Goal: Check status: Check status

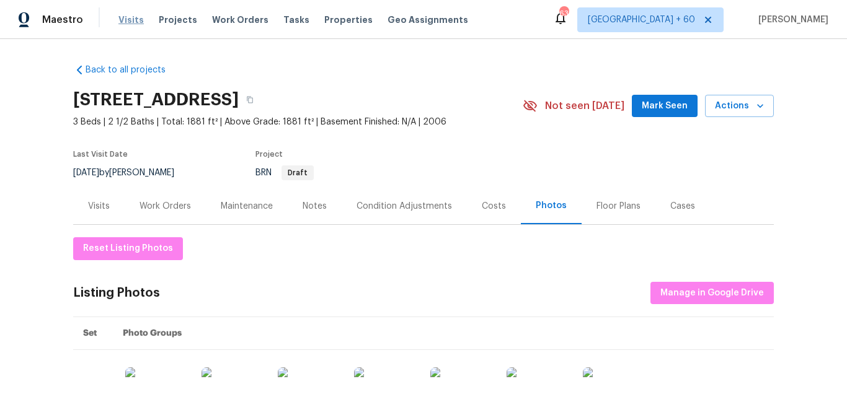
click at [135, 20] on span "Visits" at bounding box center [130, 20] width 25 height 12
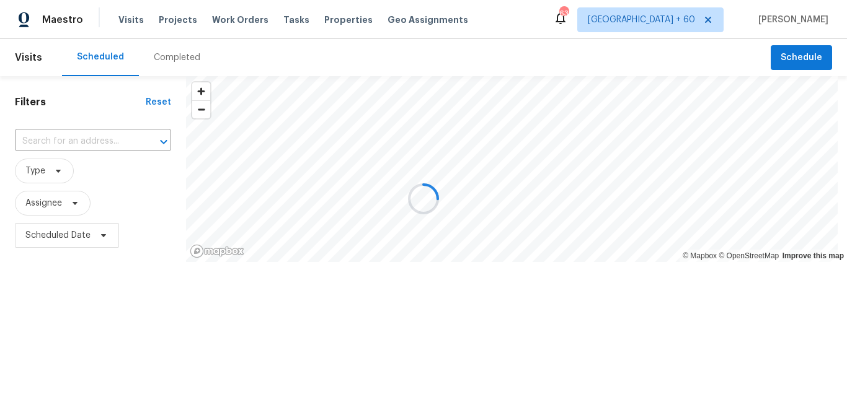
click at [182, 58] on div at bounding box center [423, 198] width 847 height 397
click at [177, 58] on div at bounding box center [423, 198] width 847 height 397
click at [185, 57] on div at bounding box center [423, 198] width 847 height 397
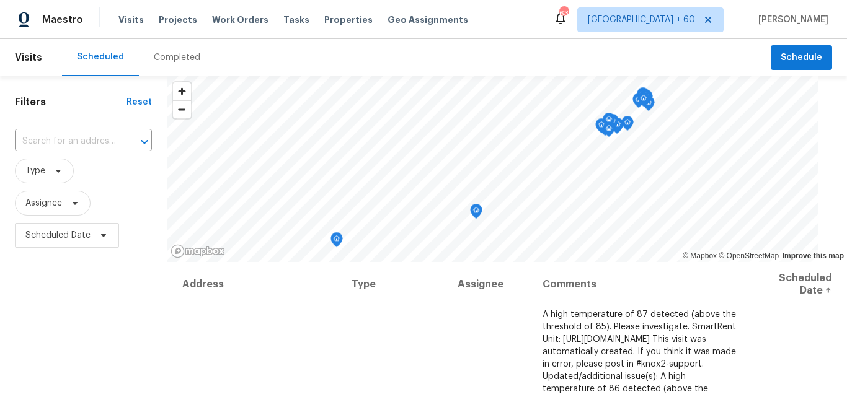
click at [170, 57] on div "Completed" at bounding box center [177, 57] width 46 height 12
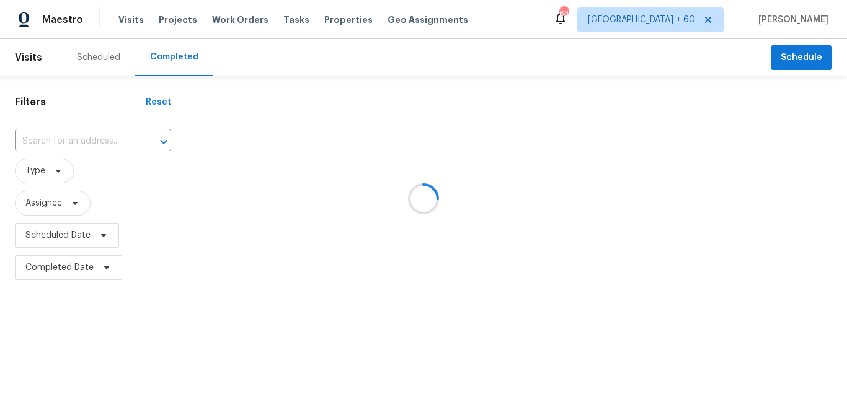
click at [73, 141] on div at bounding box center [423, 198] width 847 height 397
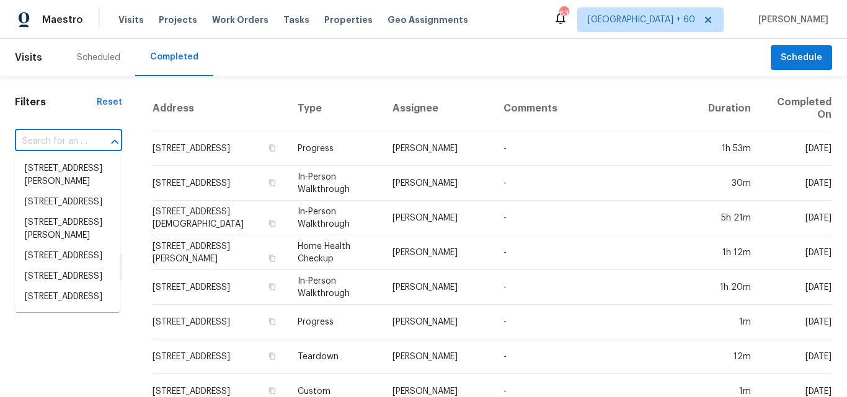
click at [73, 141] on input "text" at bounding box center [51, 141] width 73 height 19
paste input "[STREET_ADDRESS]"
type input "[STREET_ADDRESS]"
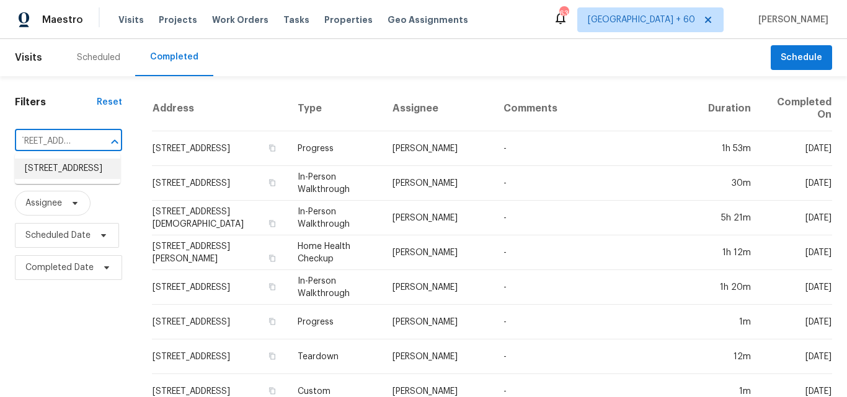
click at [104, 175] on li "[STREET_ADDRESS]" at bounding box center [67, 169] width 105 height 20
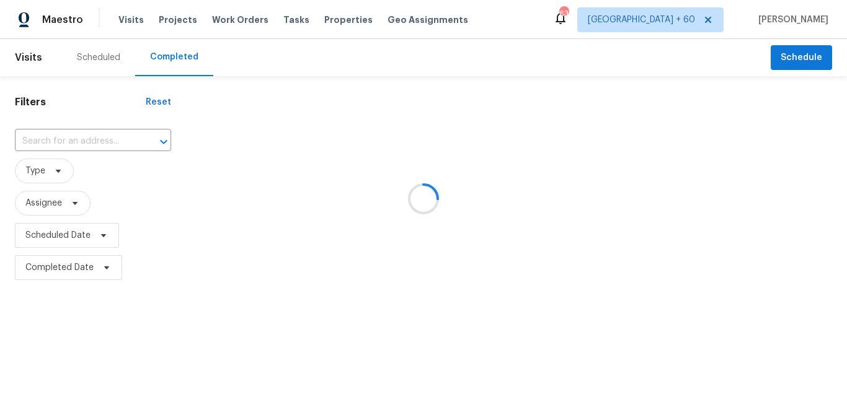
type input "[STREET_ADDRESS]"
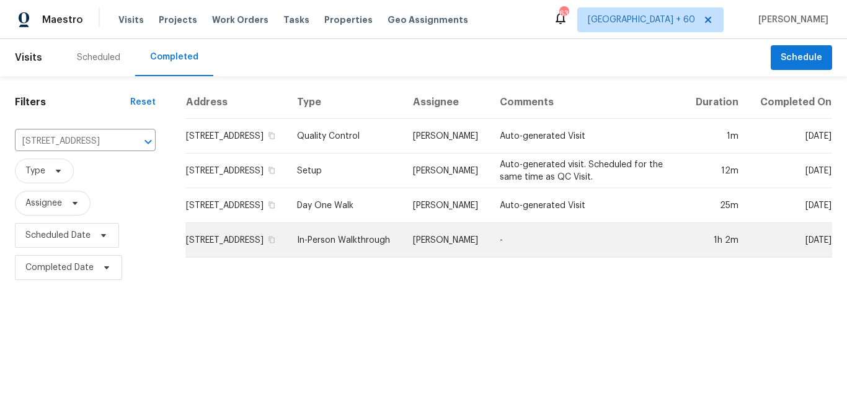
click at [376, 247] on td "In-Person Walkthrough" at bounding box center [345, 240] width 116 height 35
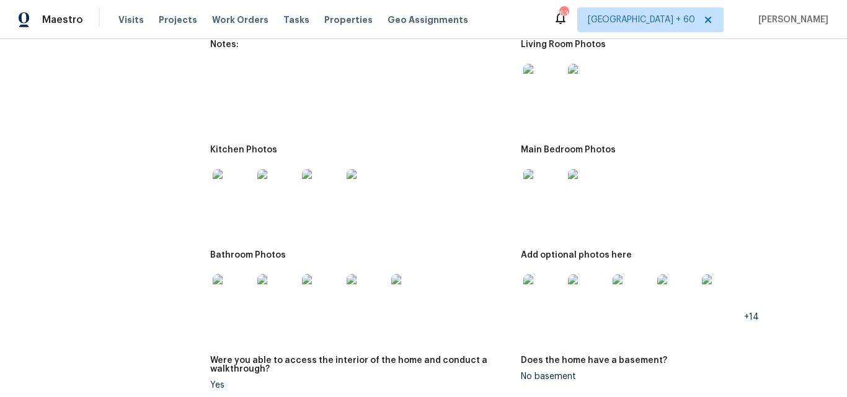
scroll to position [1612, 0]
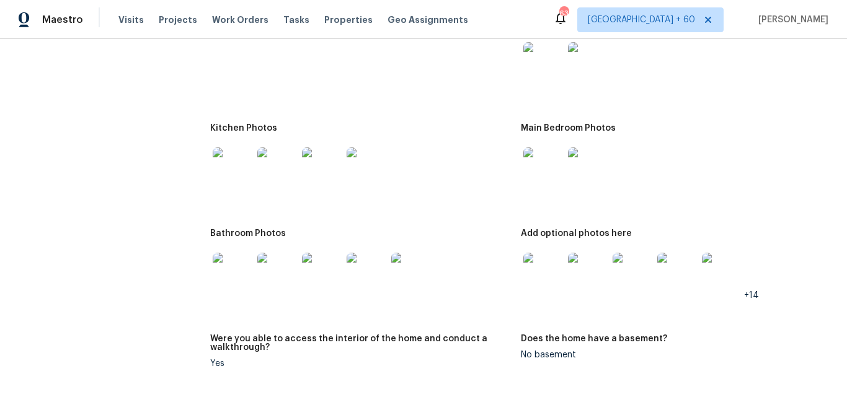
click at [536, 165] on img at bounding box center [543, 168] width 40 height 40
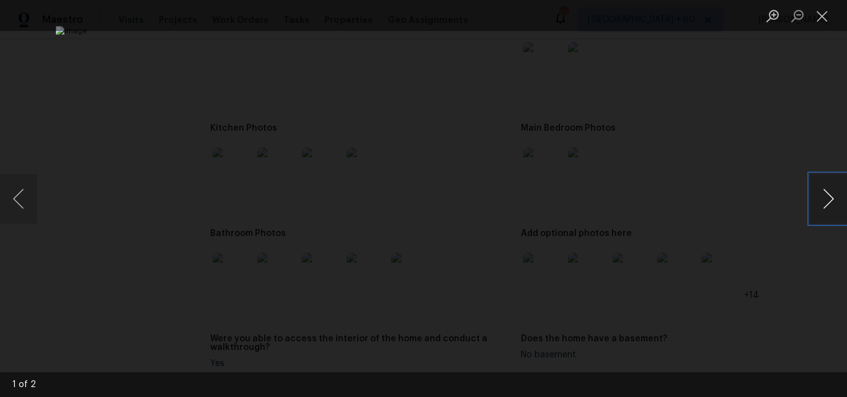
click at [831, 195] on button "Next image" at bounding box center [828, 199] width 37 height 50
click at [822, 14] on button "Close lightbox" at bounding box center [822, 16] width 25 height 22
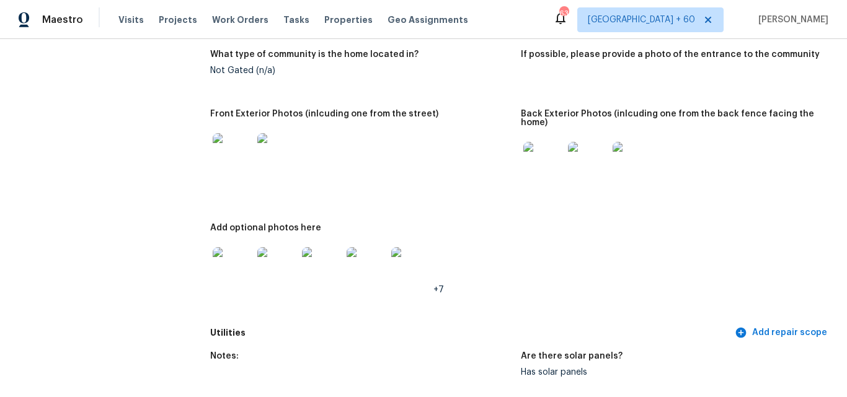
scroll to position [496, 0]
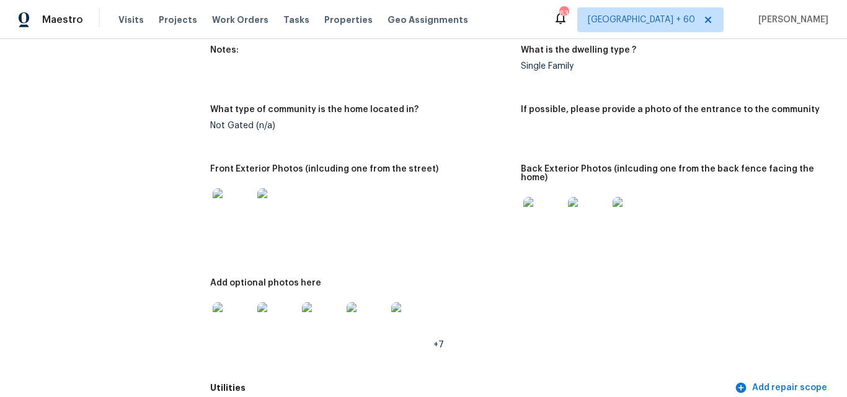
click at [228, 309] on img at bounding box center [233, 323] width 40 height 40
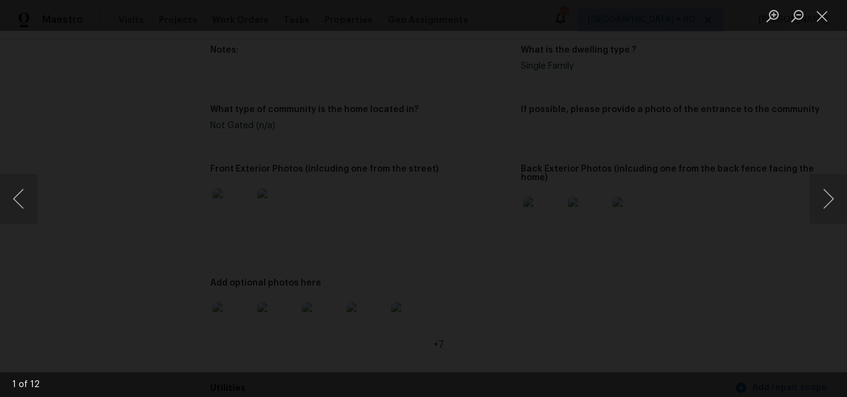
click at [453, 227] on img "Lightbox" at bounding box center [441, 164] width 2763 height 1297
click at [824, 193] on button "Next image" at bounding box center [828, 199] width 37 height 50
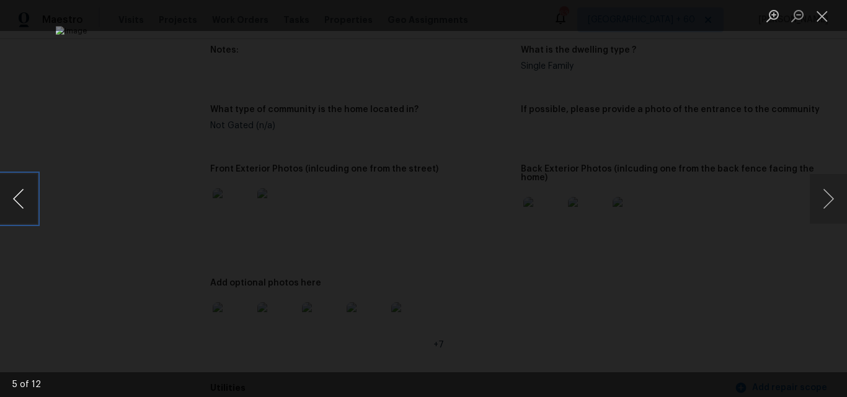
click at [12, 195] on button "Previous image" at bounding box center [18, 199] width 37 height 50
click at [821, 199] on button "Next image" at bounding box center [828, 199] width 37 height 50
click at [820, 199] on button "Next image" at bounding box center [828, 199] width 37 height 50
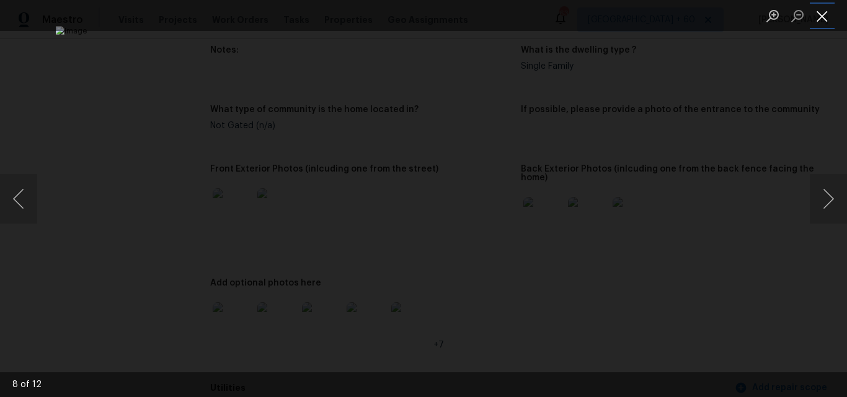
click at [820, 12] on button "Close lightbox" at bounding box center [822, 16] width 25 height 22
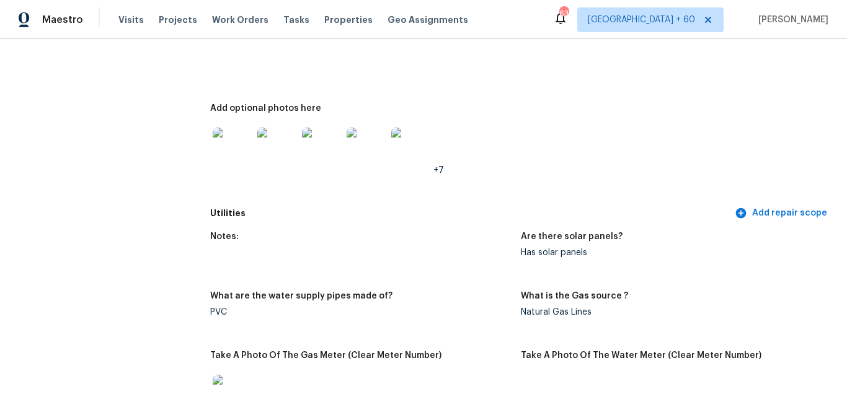
scroll to position [682, 0]
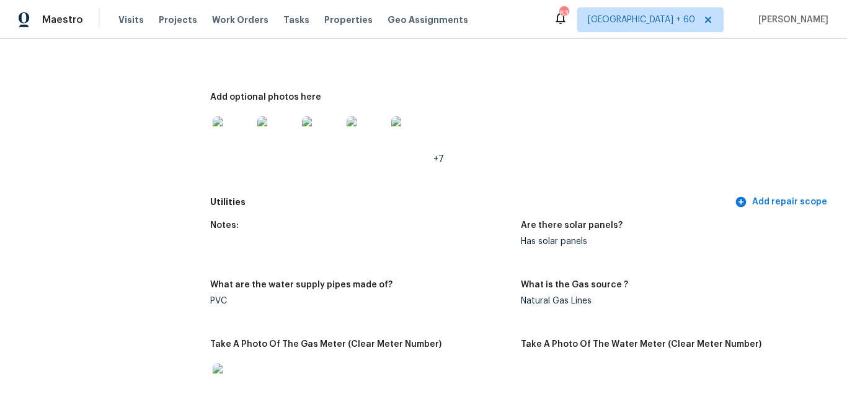
click at [234, 131] on img at bounding box center [233, 137] width 40 height 40
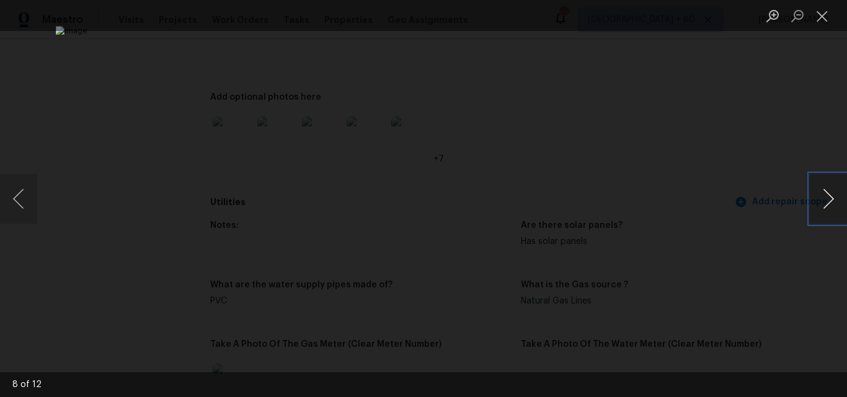
click at [834, 190] on button "Next image" at bounding box center [828, 199] width 37 height 50
click at [27, 200] on button "Previous image" at bounding box center [18, 199] width 37 height 50
click at [820, 22] on button "Close lightbox" at bounding box center [822, 16] width 25 height 22
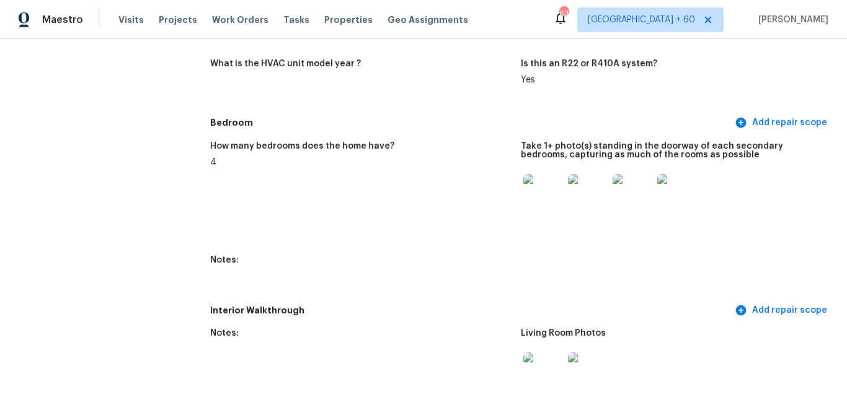
scroll to position [1302, 0]
click at [539, 203] on img at bounding box center [543, 194] width 40 height 40
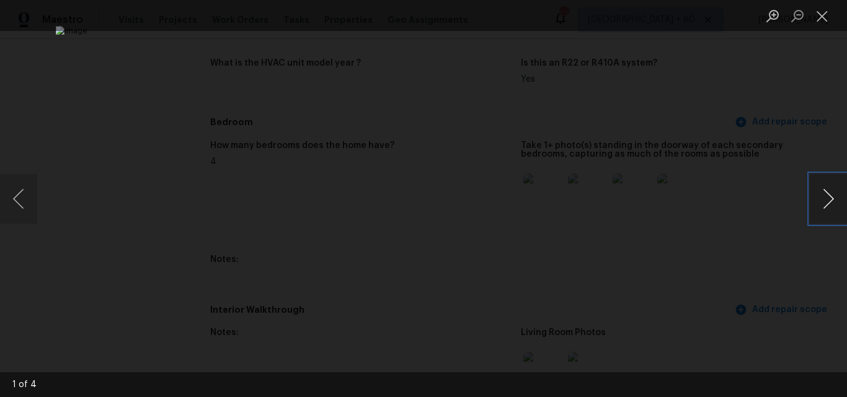
click at [825, 193] on button "Next image" at bounding box center [828, 199] width 37 height 50
click at [834, 185] on button "Next image" at bounding box center [828, 199] width 37 height 50
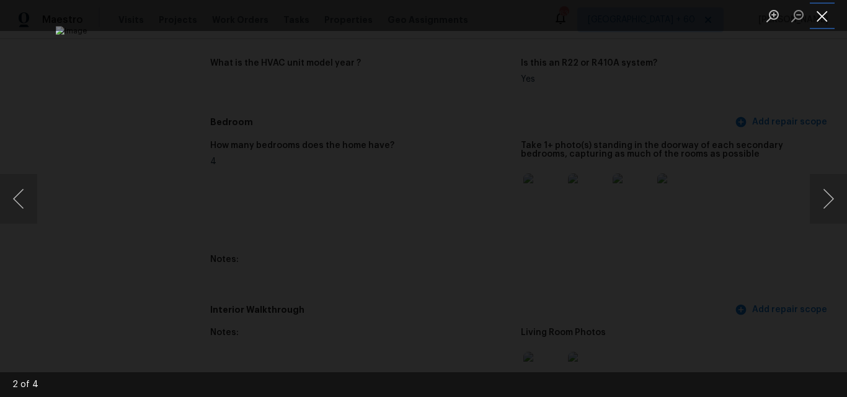
click at [815, 20] on button "Close lightbox" at bounding box center [822, 16] width 25 height 22
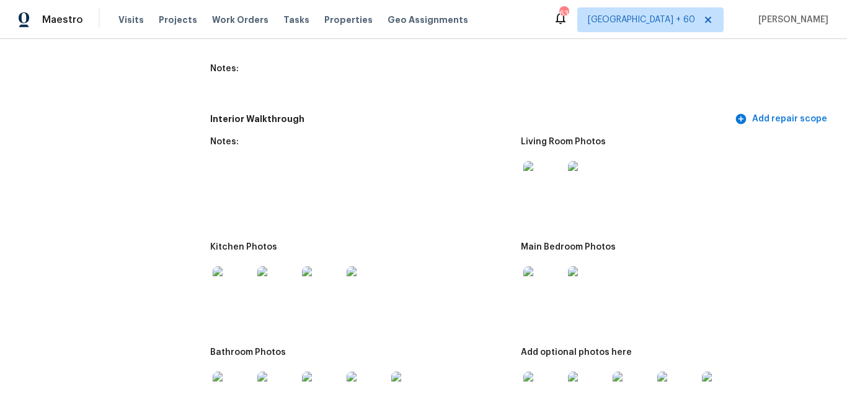
scroll to position [1550, 0]
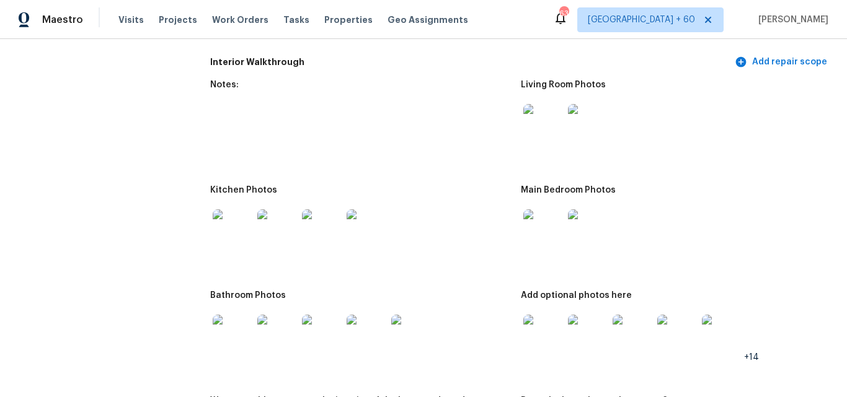
click at [542, 329] on img at bounding box center [543, 335] width 40 height 40
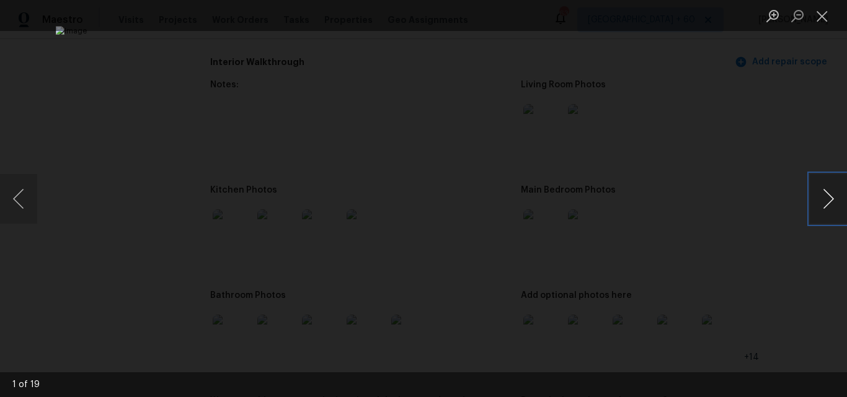
click at [826, 194] on button "Next image" at bounding box center [828, 199] width 37 height 50
click at [827, 202] on button "Next image" at bounding box center [828, 199] width 37 height 50
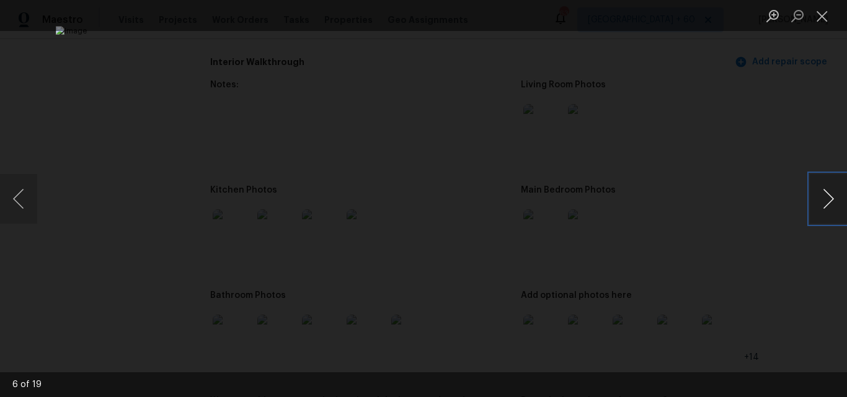
click at [827, 202] on button "Next image" at bounding box center [828, 199] width 37 height 50
click at [821, 204] on button "Next image" at bounding box center [828, 199] width 37 height 50
click at [823, 20] on button "Close lightbox" at bounding box center [822, 16] width 25 height 22
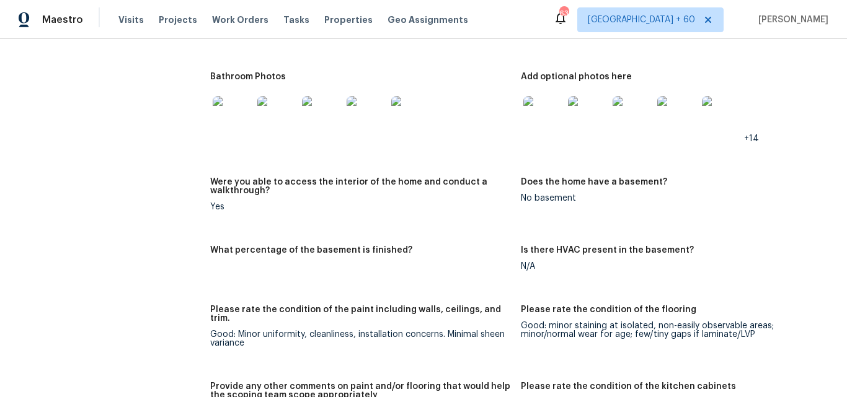
scroll to position [1860, 0]
